Goal: Task Accomplishment & Management: Manage account settings

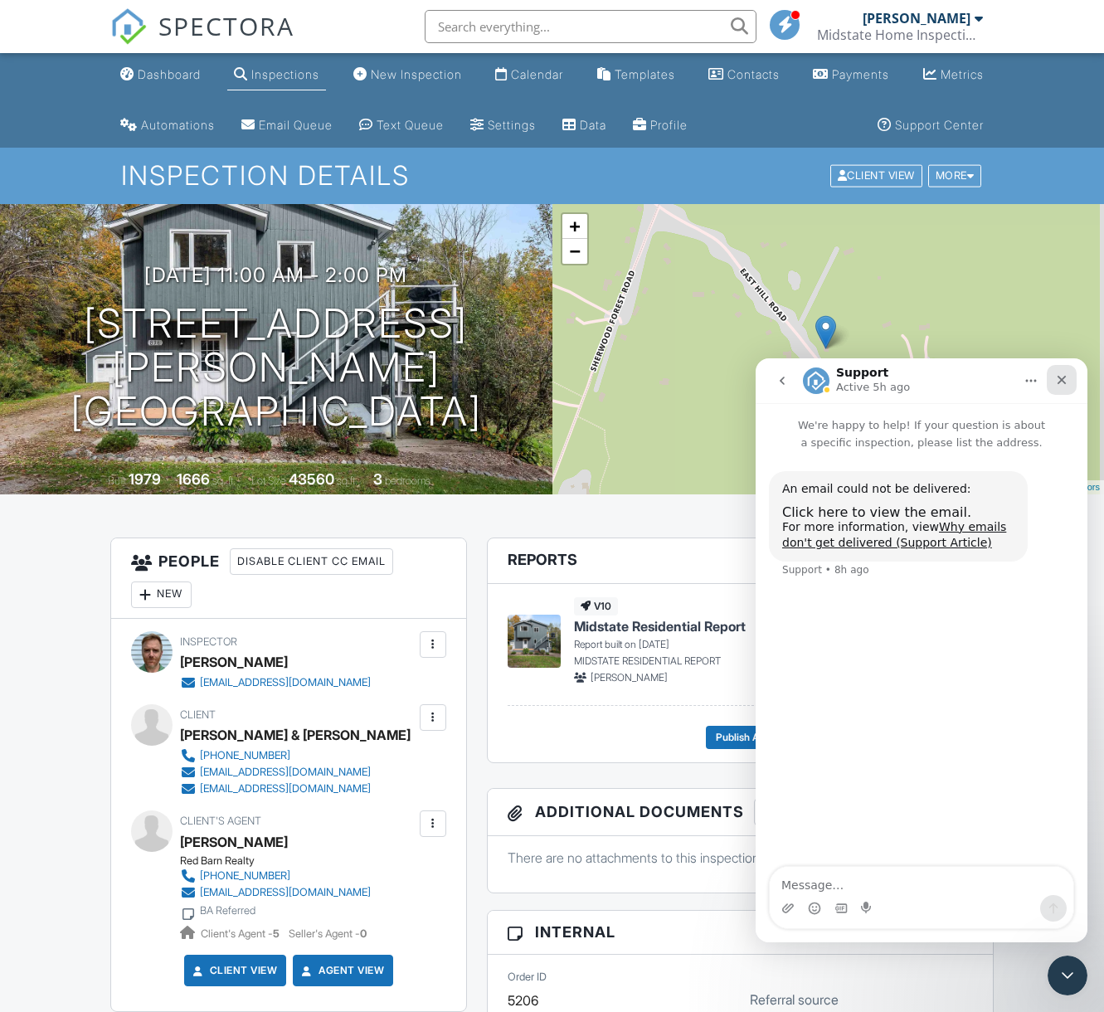
click at [1068, 372] on div "Close" at bounding box center [1062, 380] width 30 height 30
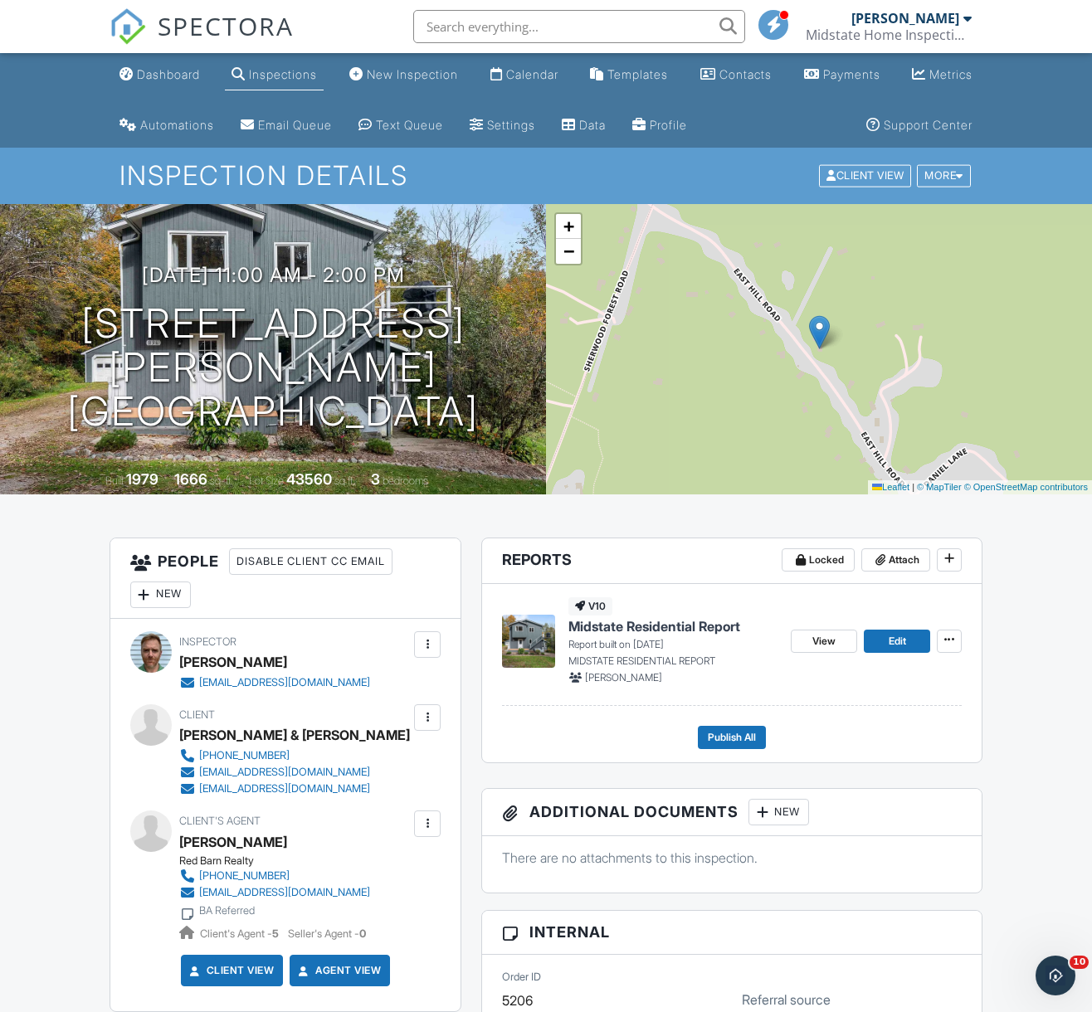
click at [673, 628] on span "Midstate Residential Report" at bounding box center [654, 626] width 172 height 18
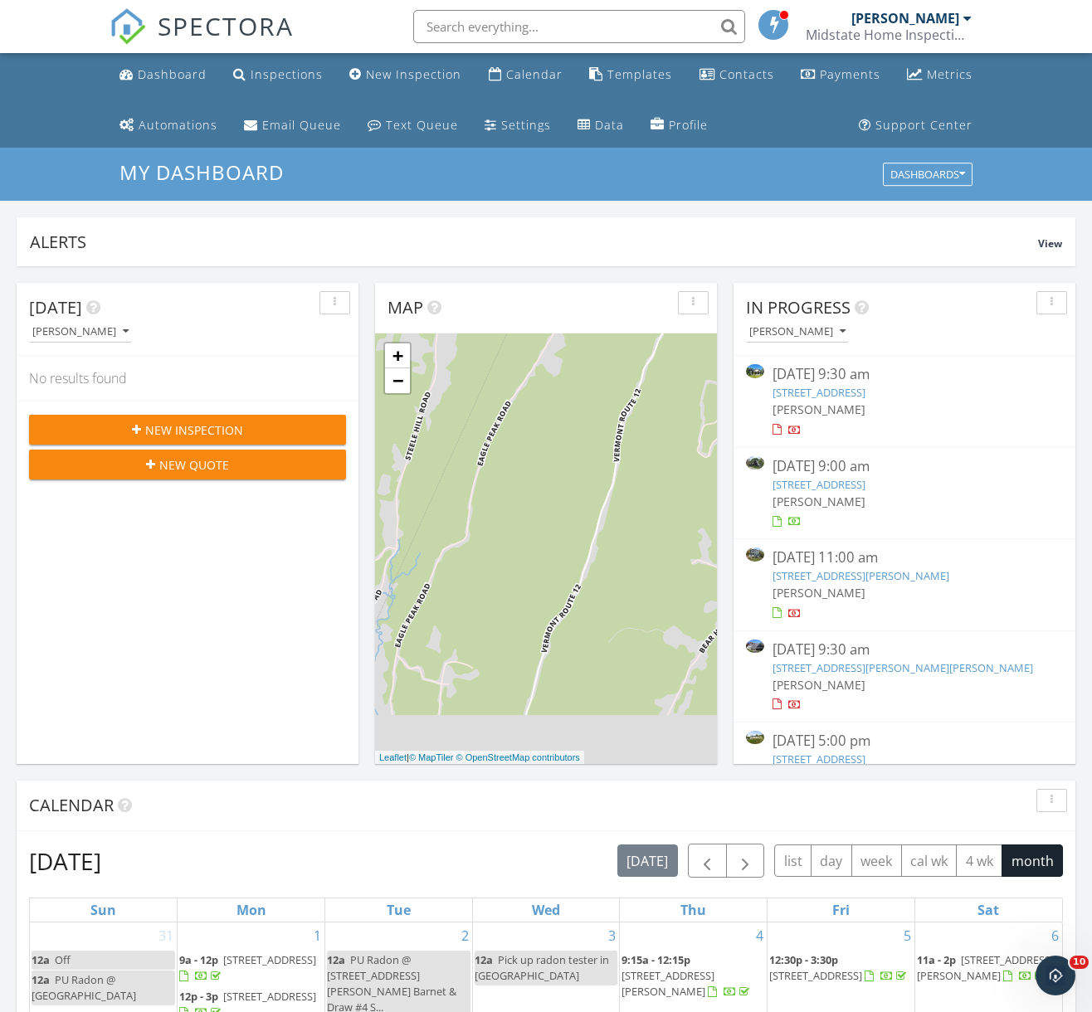
scroll to position [735, 0]
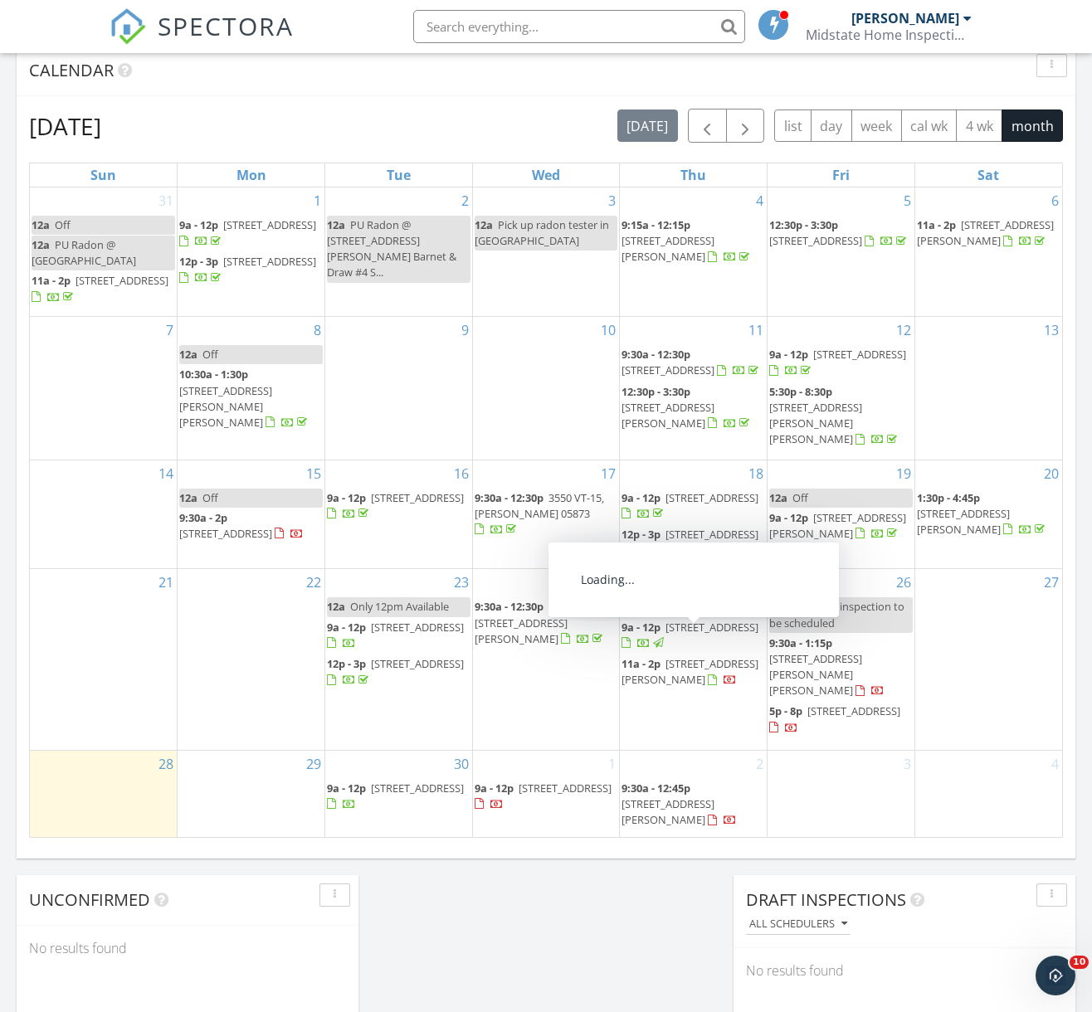
click at [680, 635] on span "9 Franklin St 1, Montpelier 05602" at bounding box center [711, 627] width 93 height 15
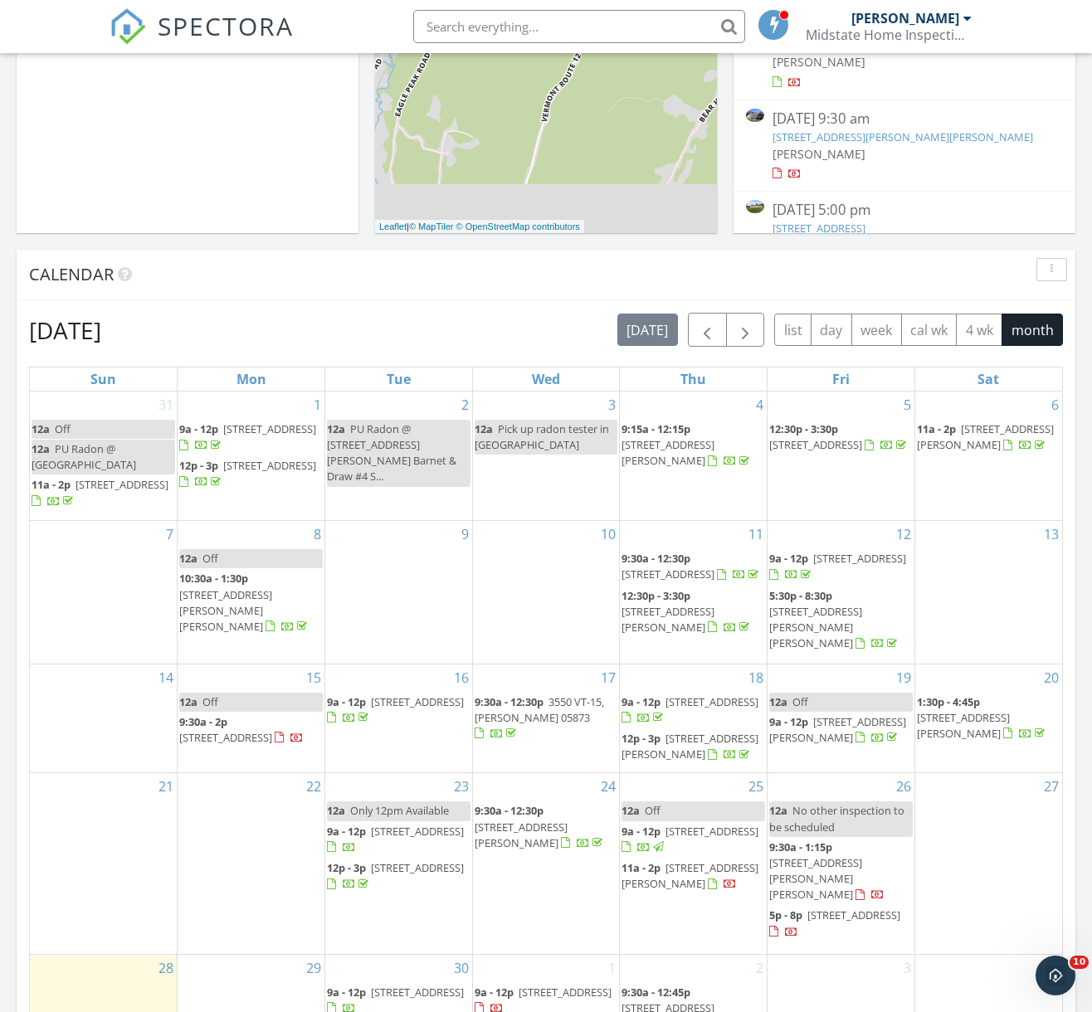
scroll to position [0, 0]
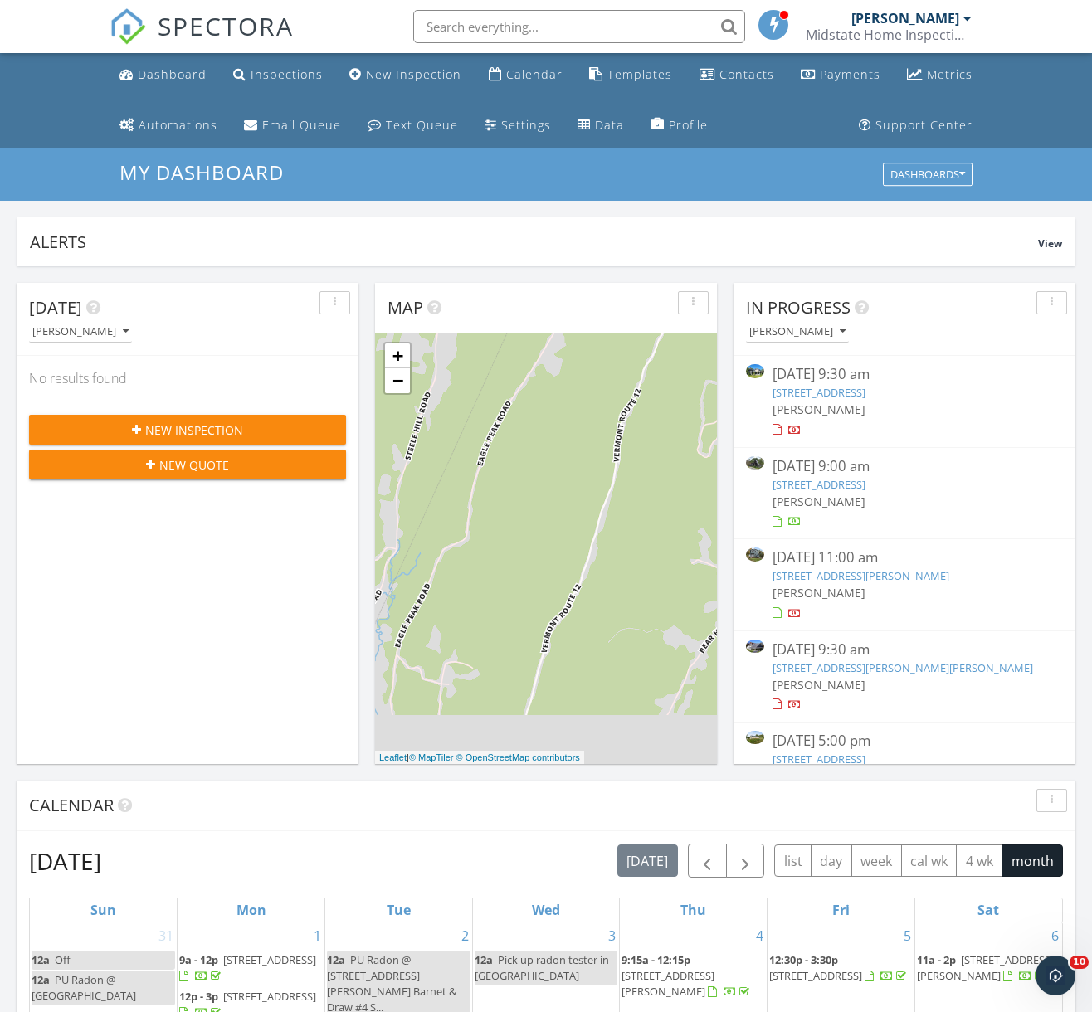
click at [283, 81] on div "Inspections" at bounding box center [287, 74] width 72 height 16
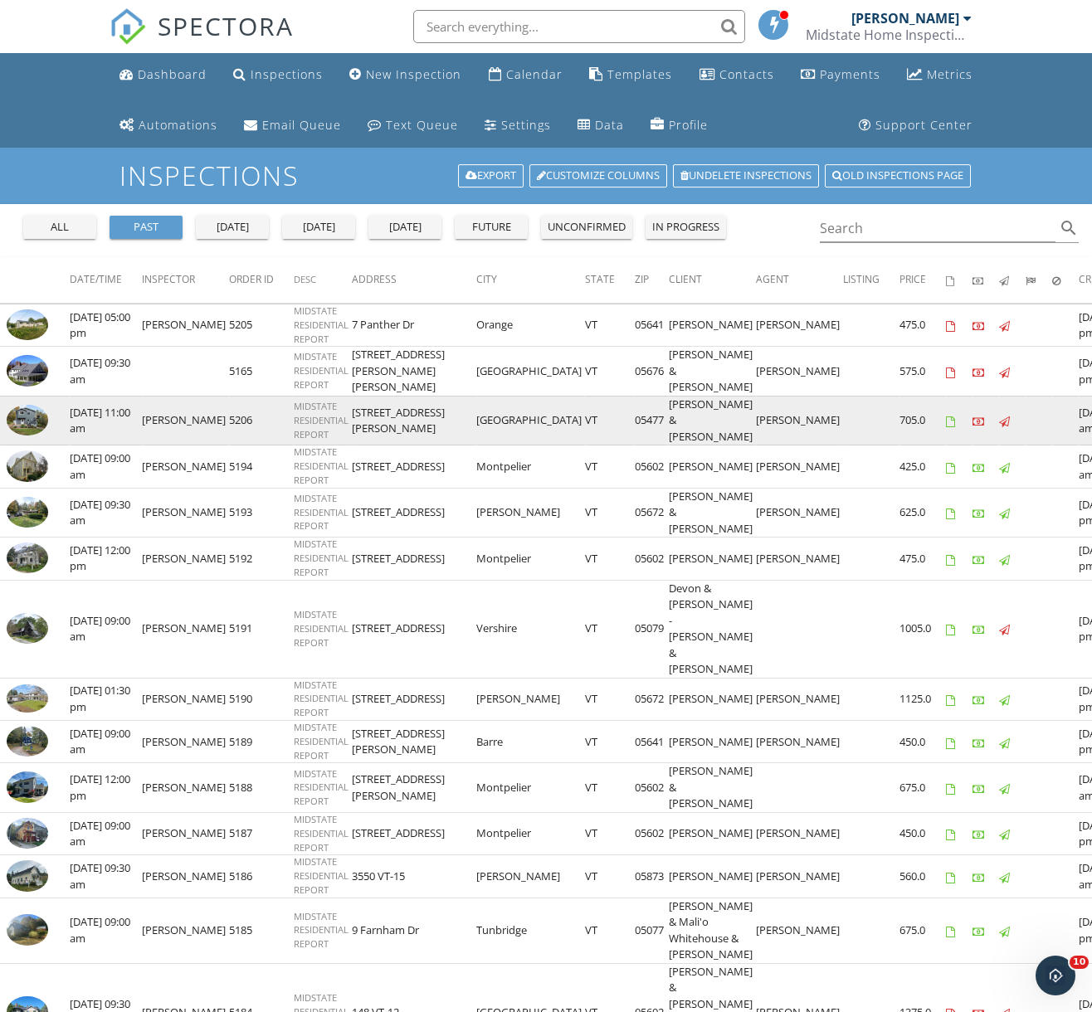
click at [27, 407] on img at bounding box center [27, 421] width 41 height 32
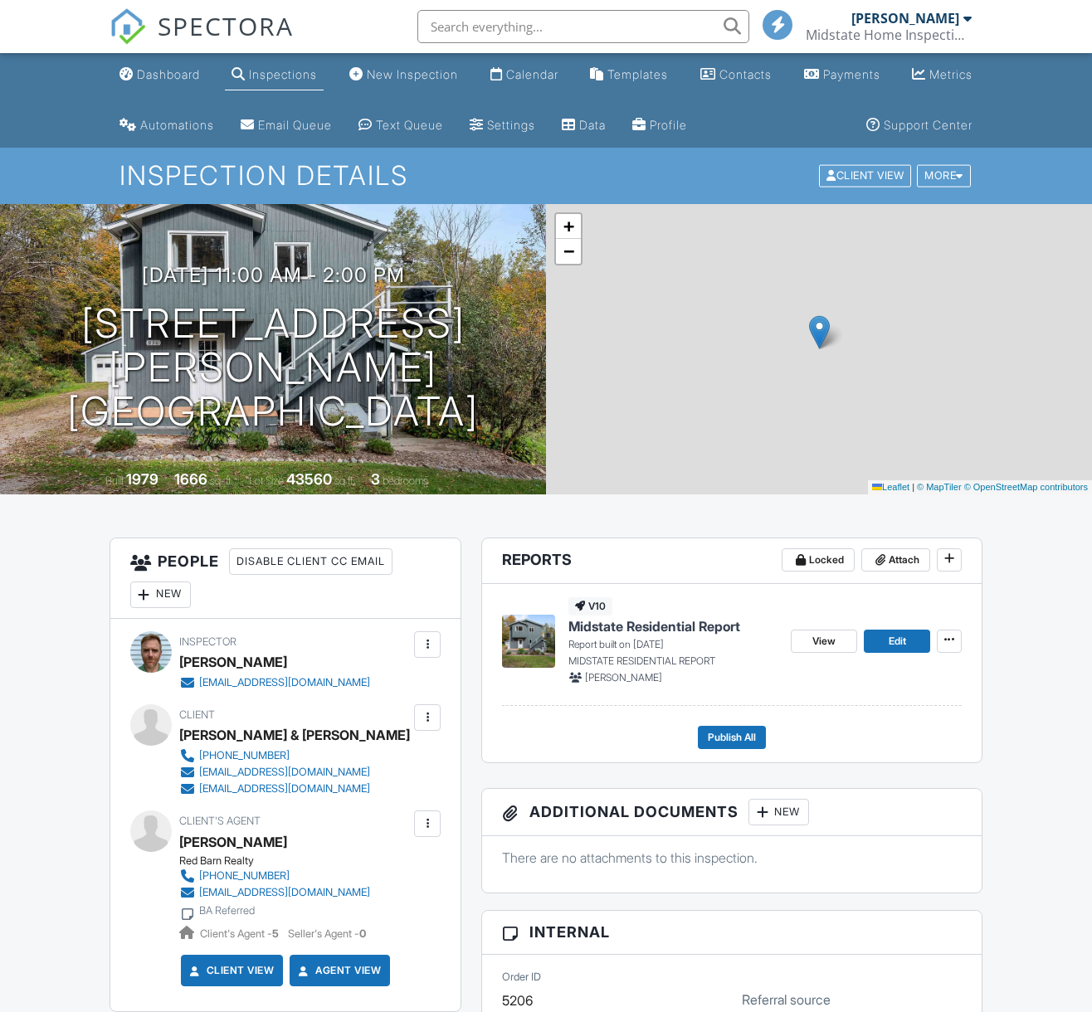
scroll to position [217, 0]
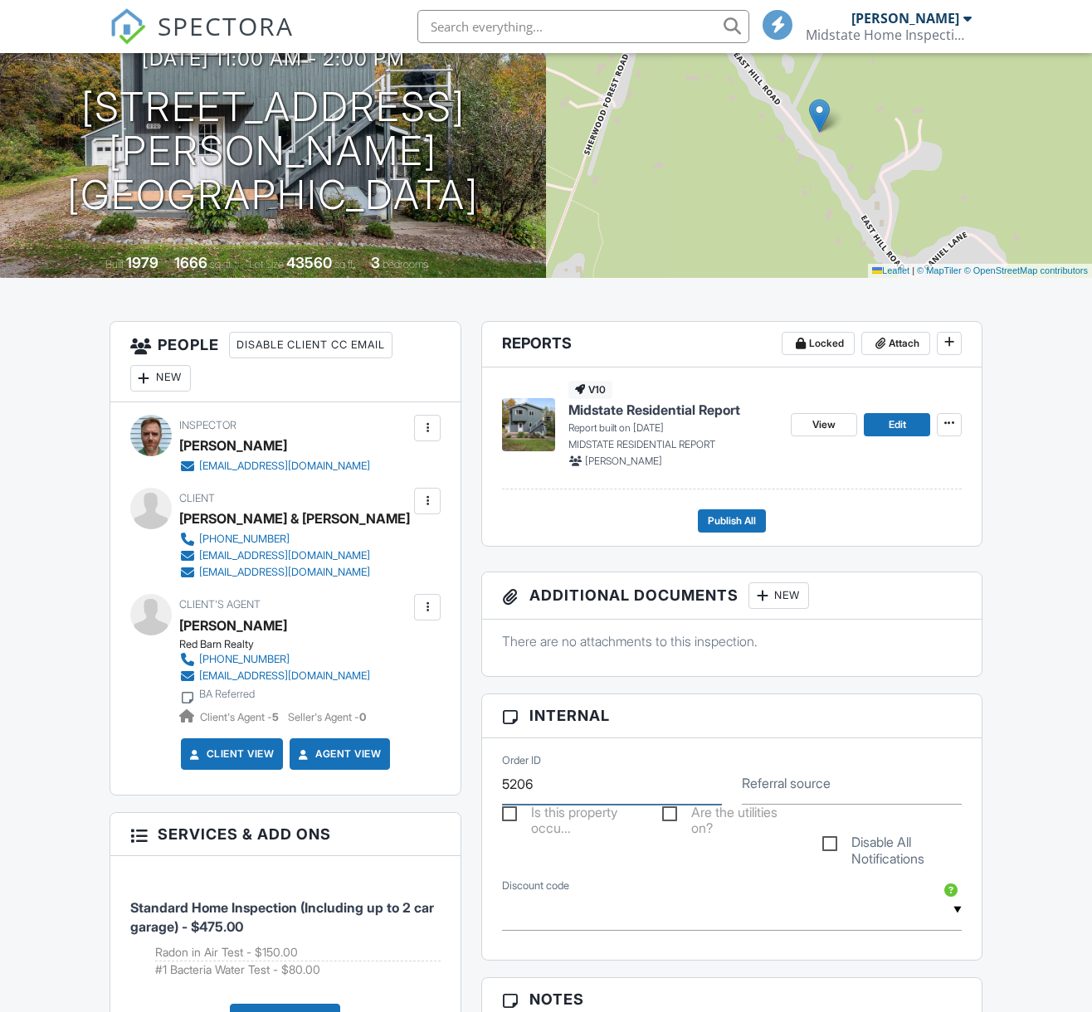
click at [543, 782] on input "5206" at bounding box center [612, 784] width 220 height 41
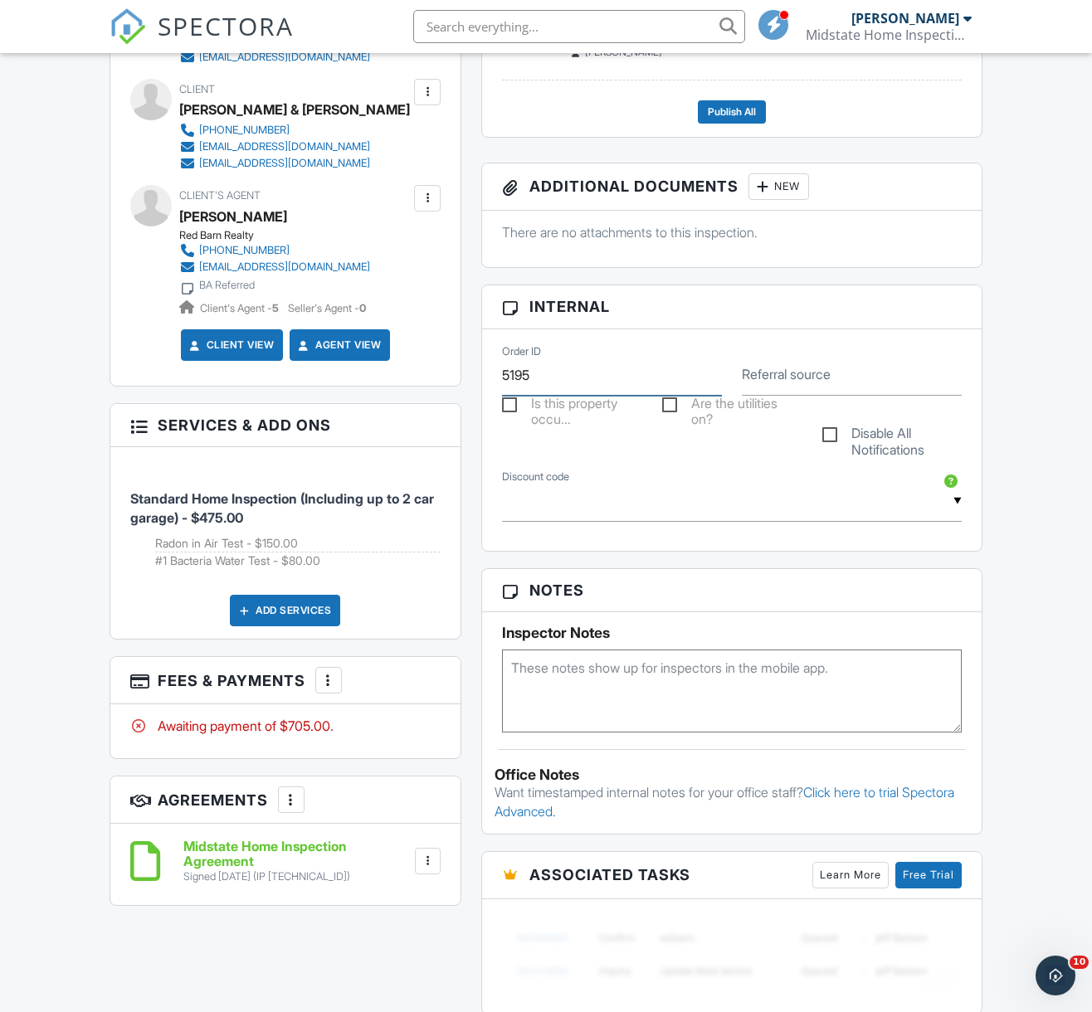
scroll to position [0, 0]
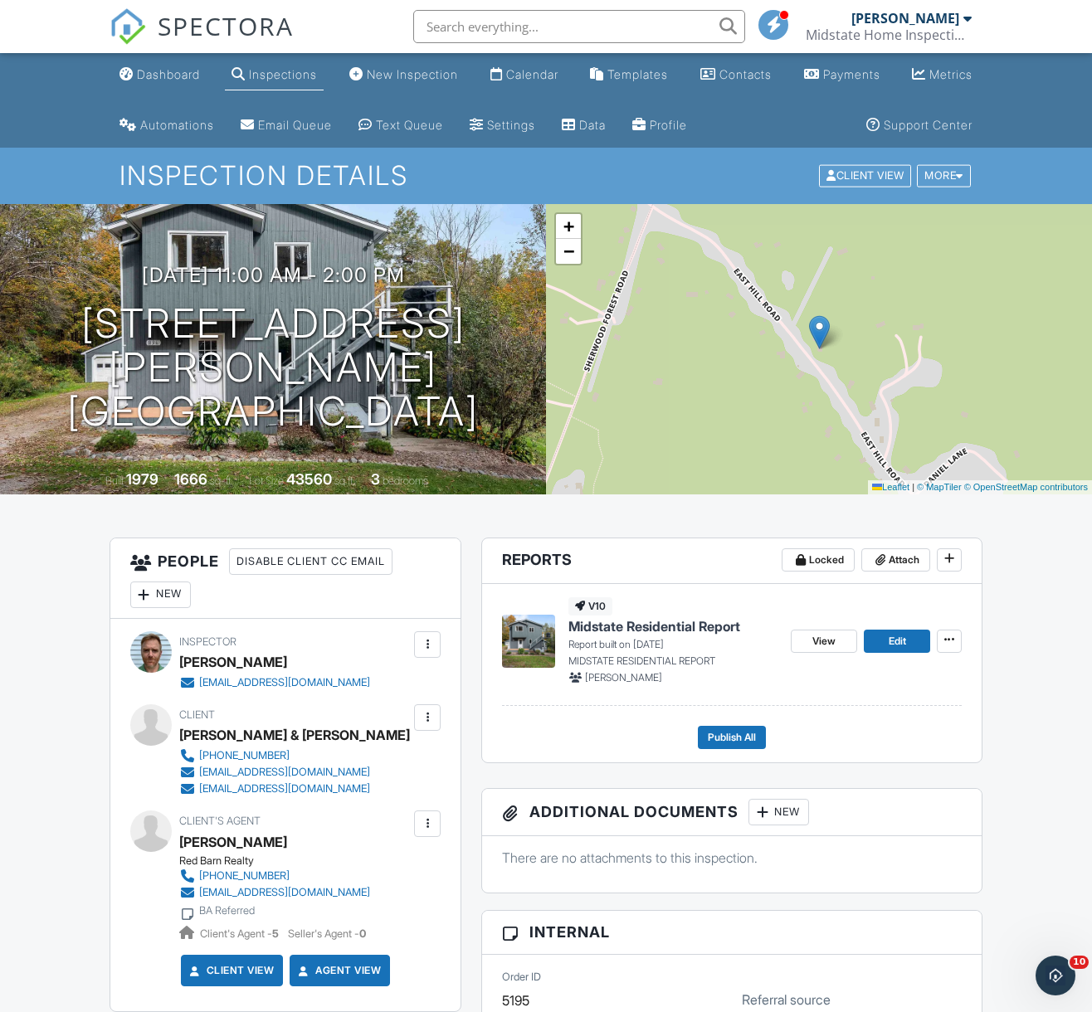
type input "5195"
click at [640, 622] on span "Midstate Residential Report" at bounding box center [654, 626] width 172 height 18
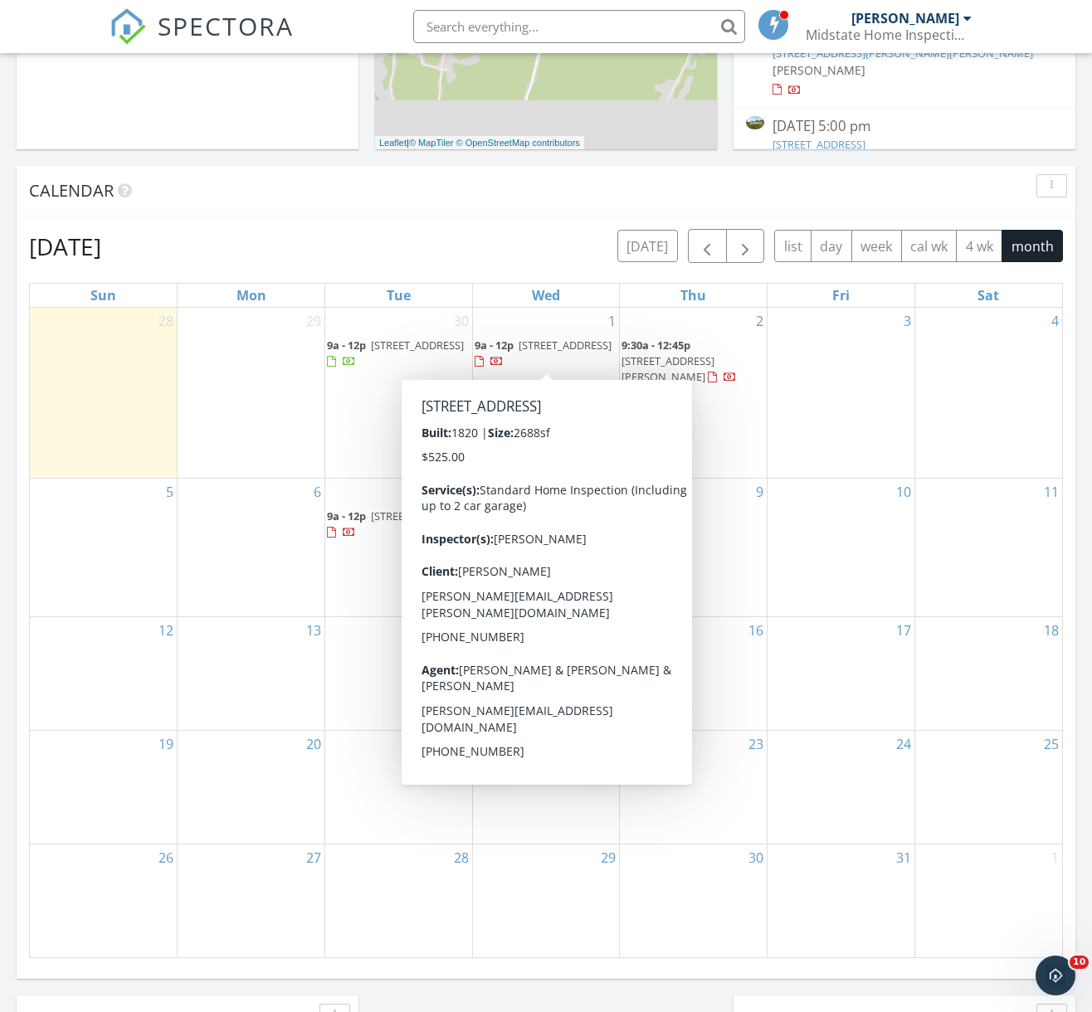
scroll to position [1536, 1117]
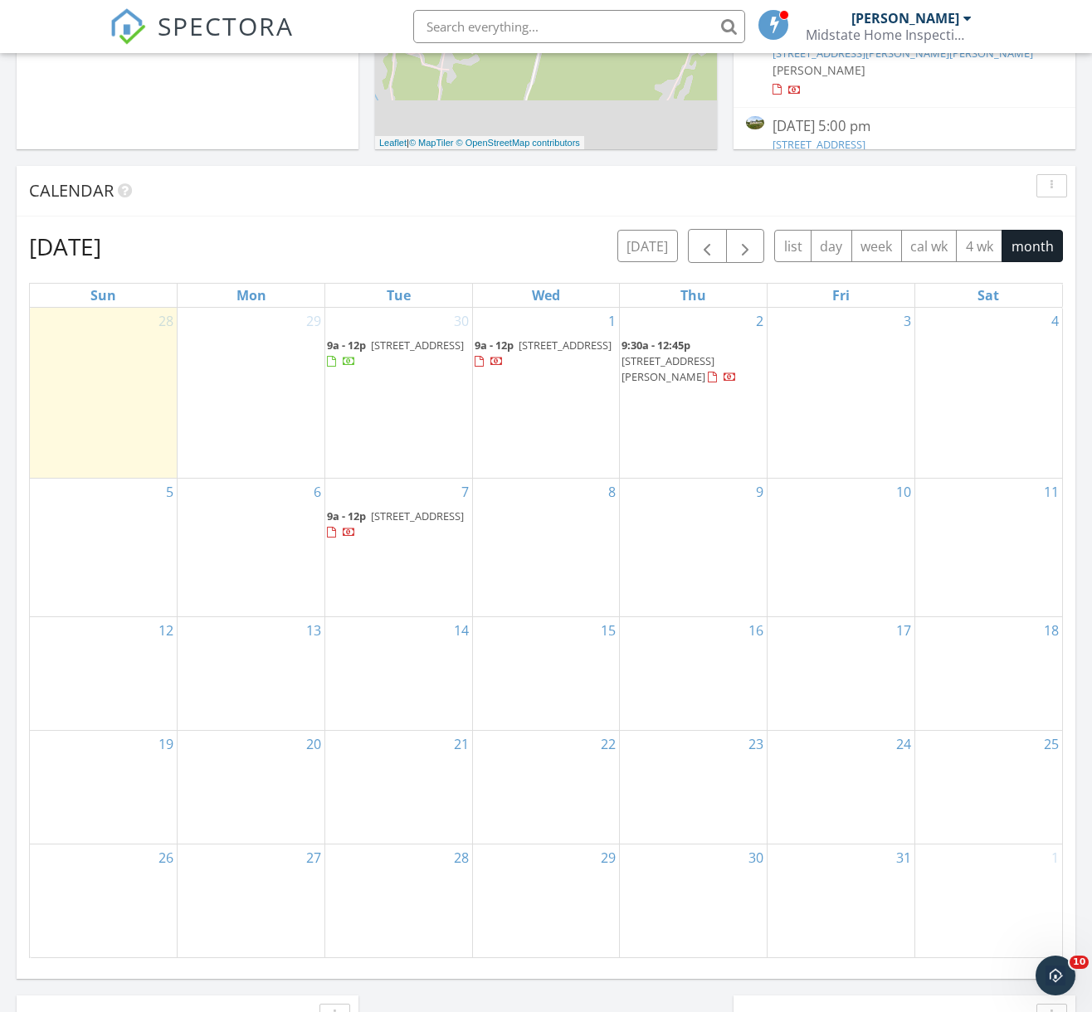
click at [438, 211] on div "Calendar" at bounding box center [546, 191] width 1059 height 51
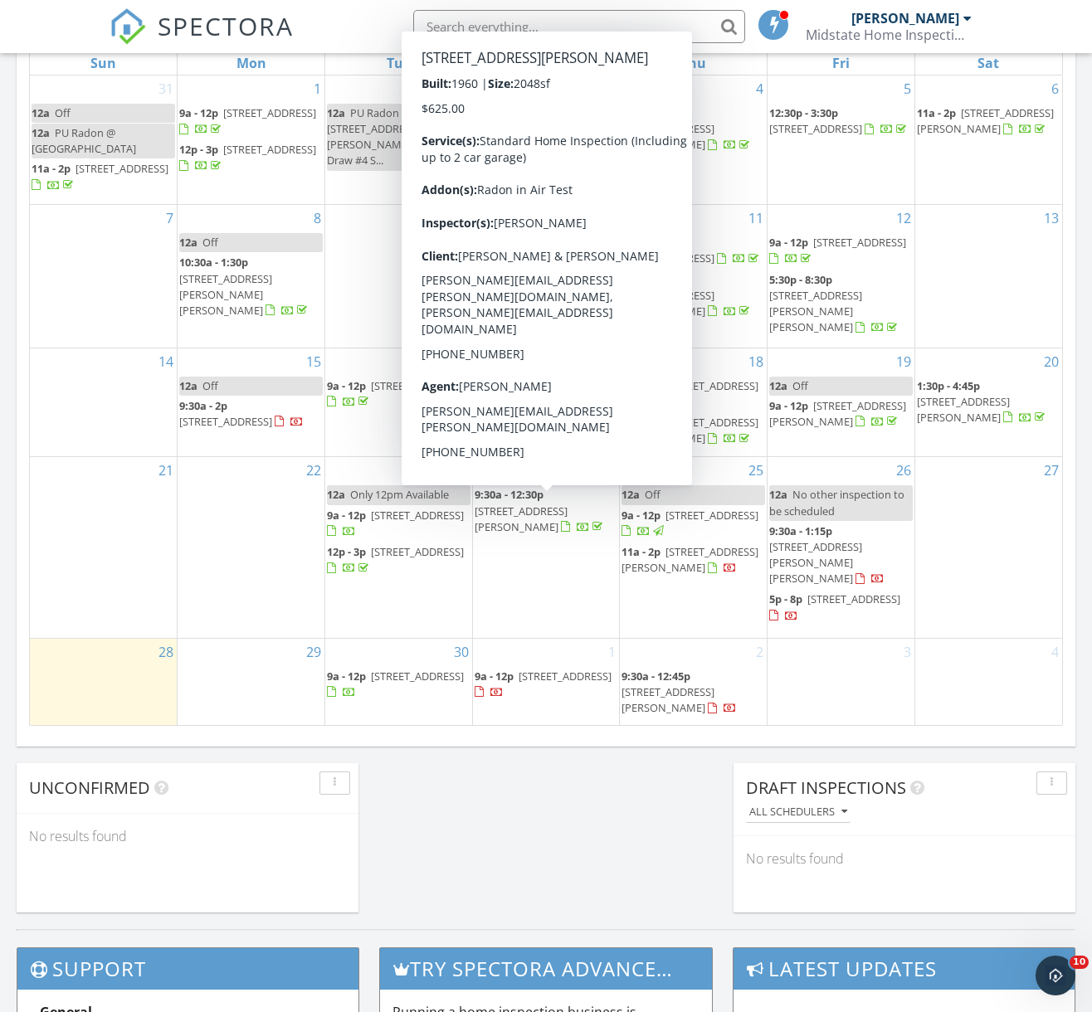
scroll to position [801, 0]
